Goal: Transaction & Acquisition: Purchase product/service

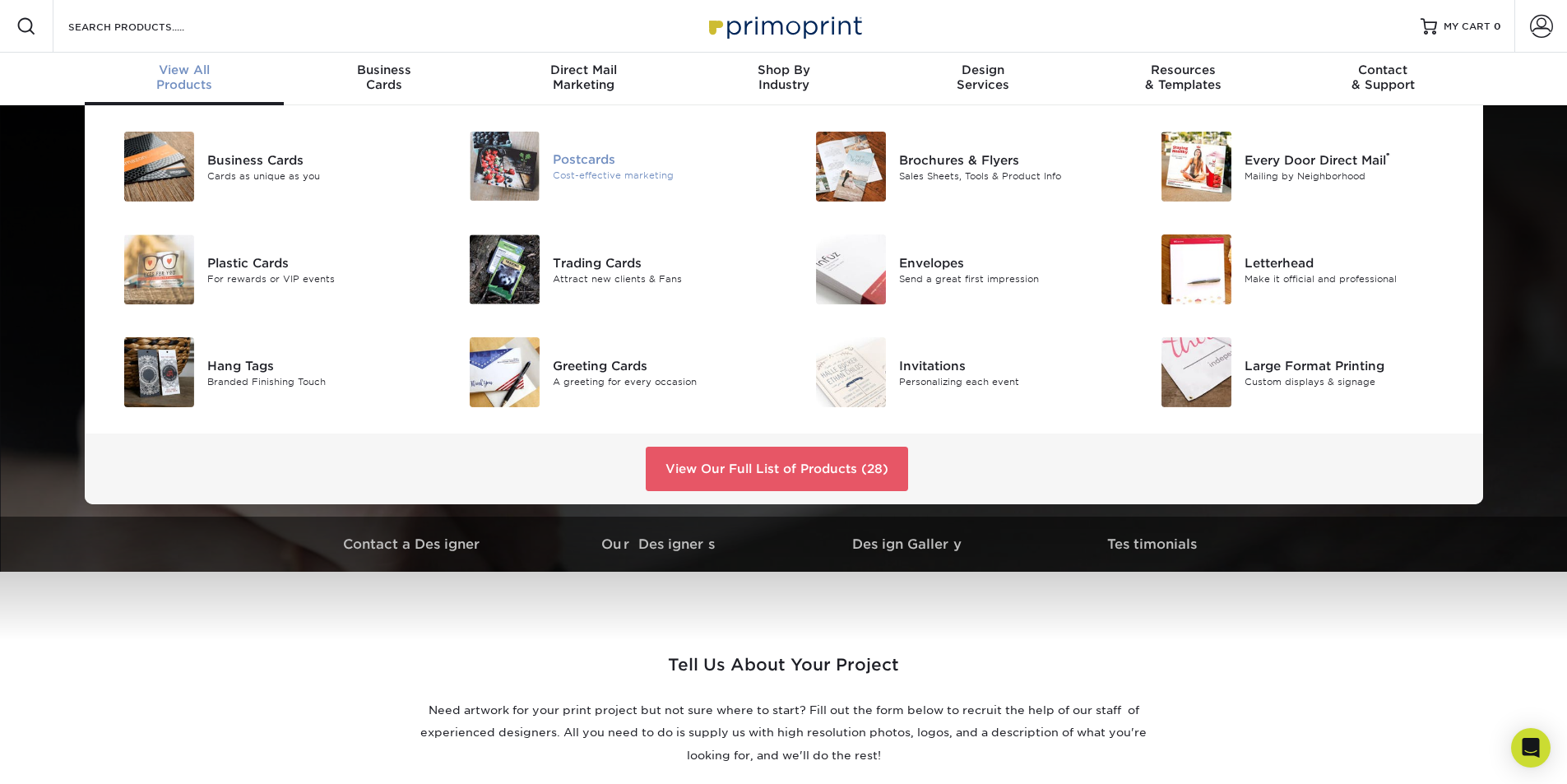
click at [619, 177] on div "Cost-effective marketing" at bounding box center [661, 175] width 218 height 14
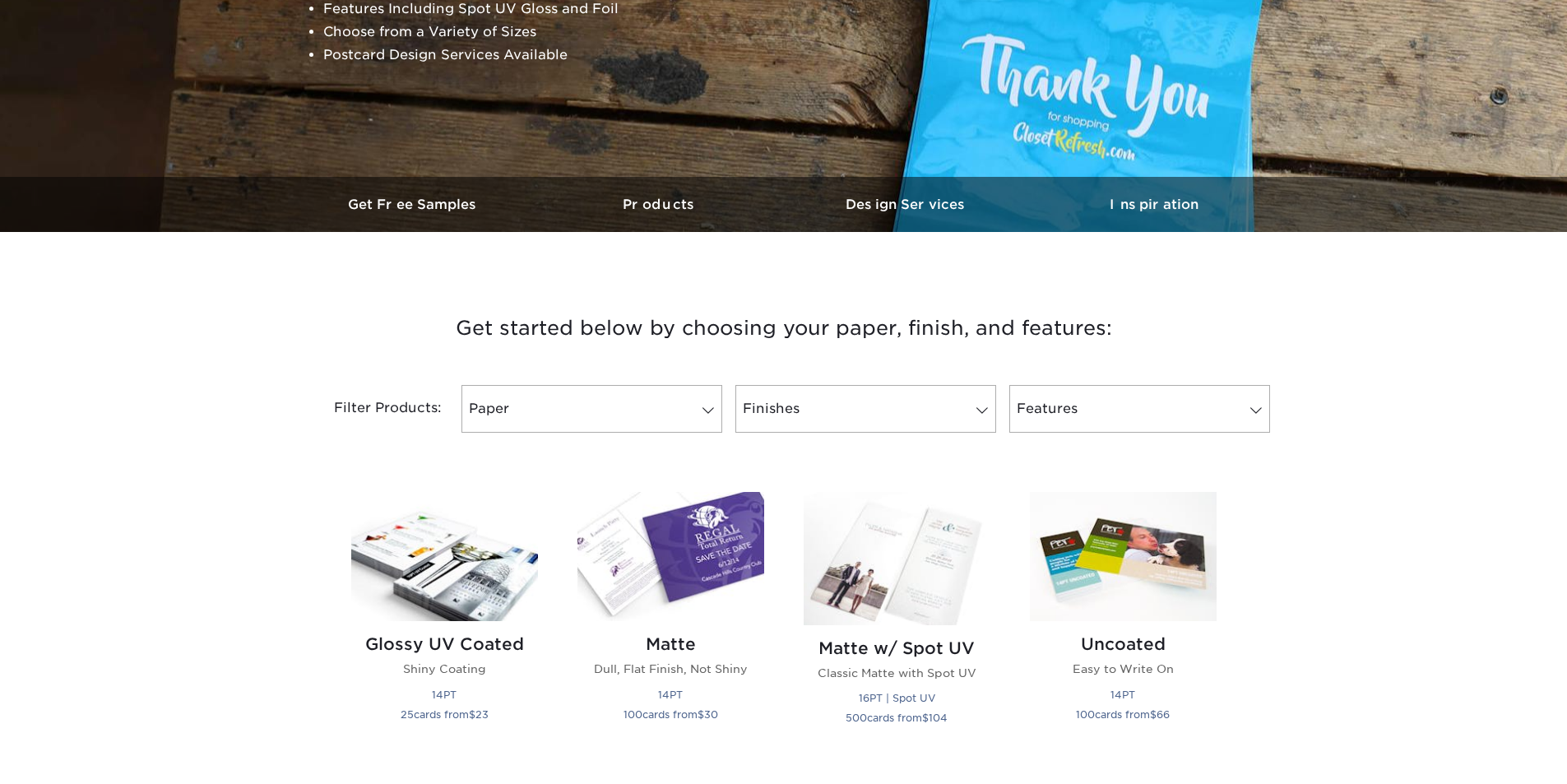
scroll to position [412, 0]
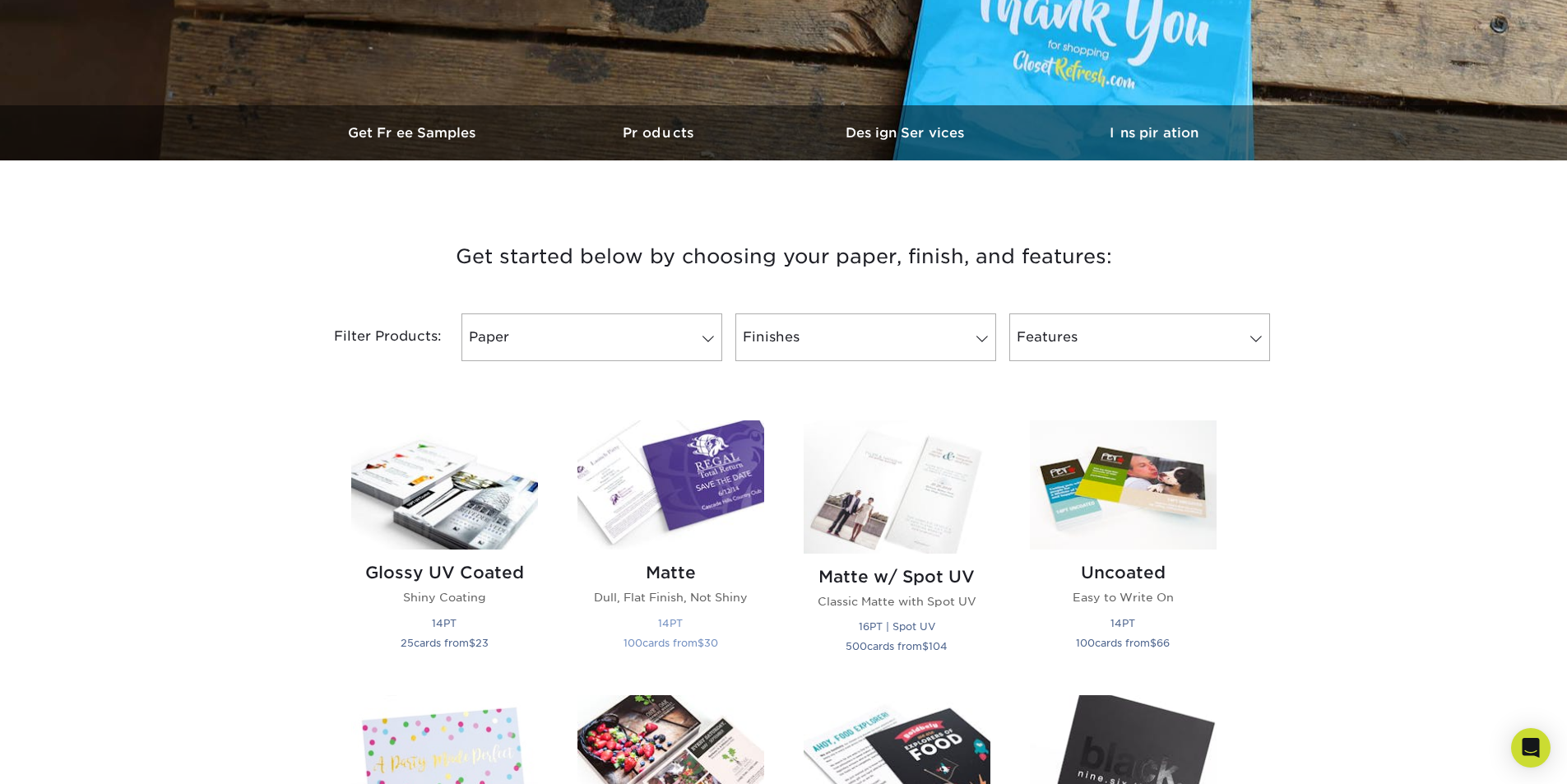
click at [695, 499] on img at bounding box center [671, 484] width 186 height 129
